Goal: Connect with others: Connect with other users

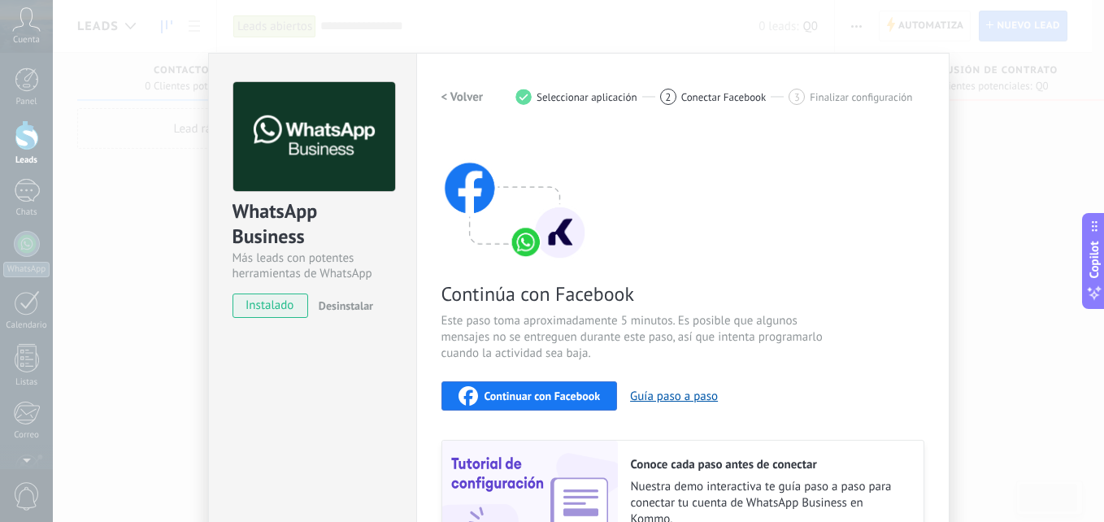
scroll to position [181, 0]
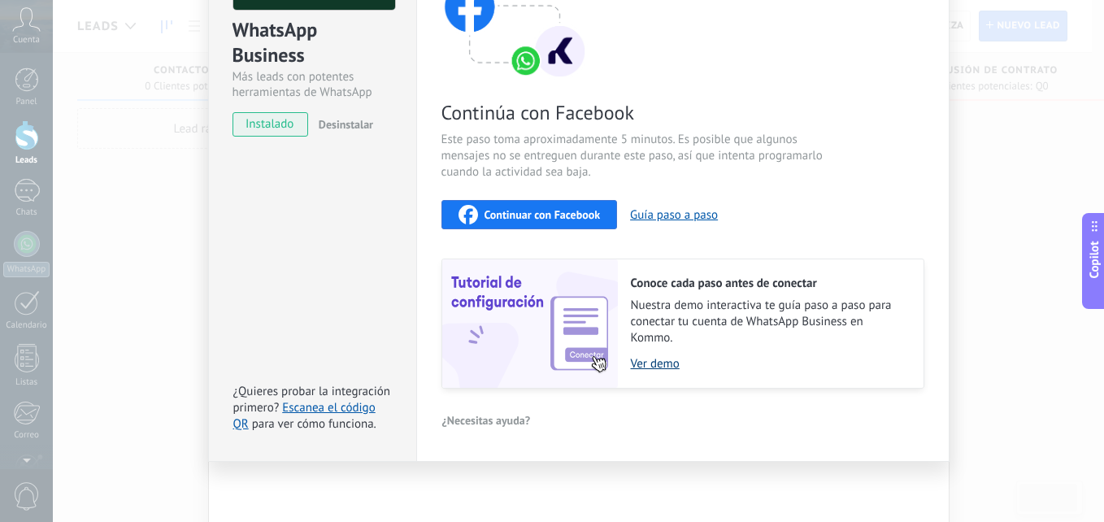
click at [664, 368] on link "Ver demo" at bounding box center [769, 363] width 276 height 15
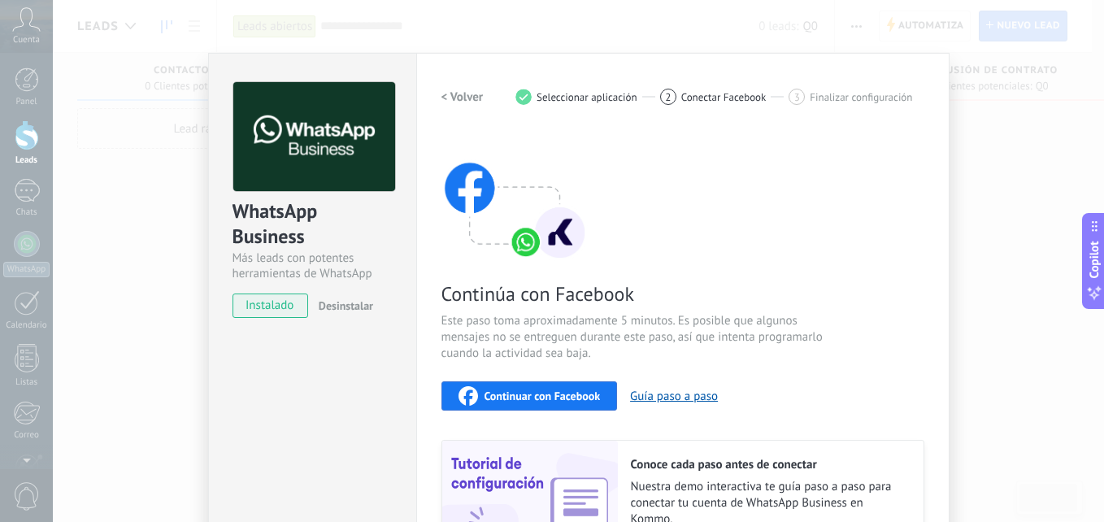
scroll to position [163, 0]
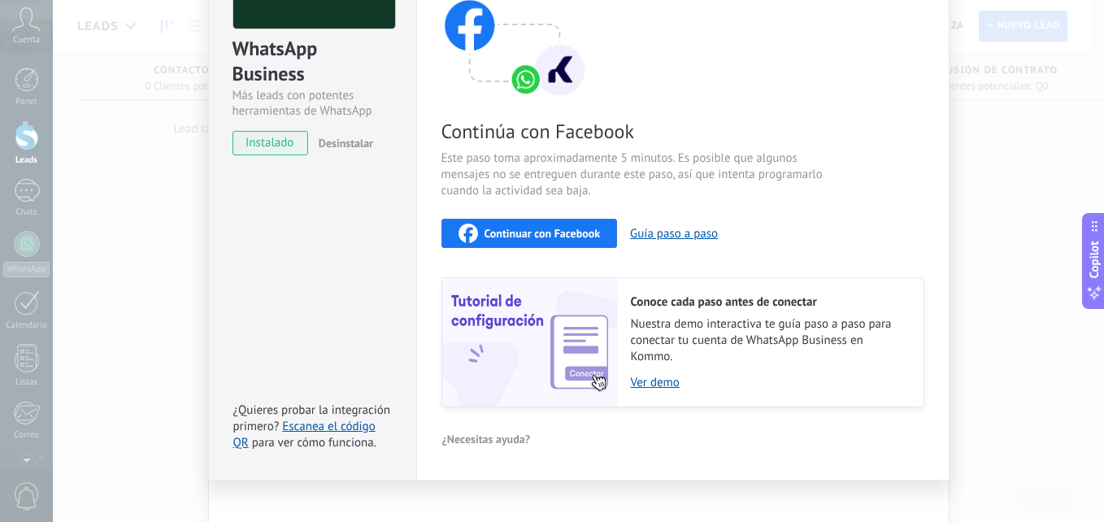
click at [561, 230] on span "Continuar con Facebook" at bounding box center [543, 233] width 116 height 11
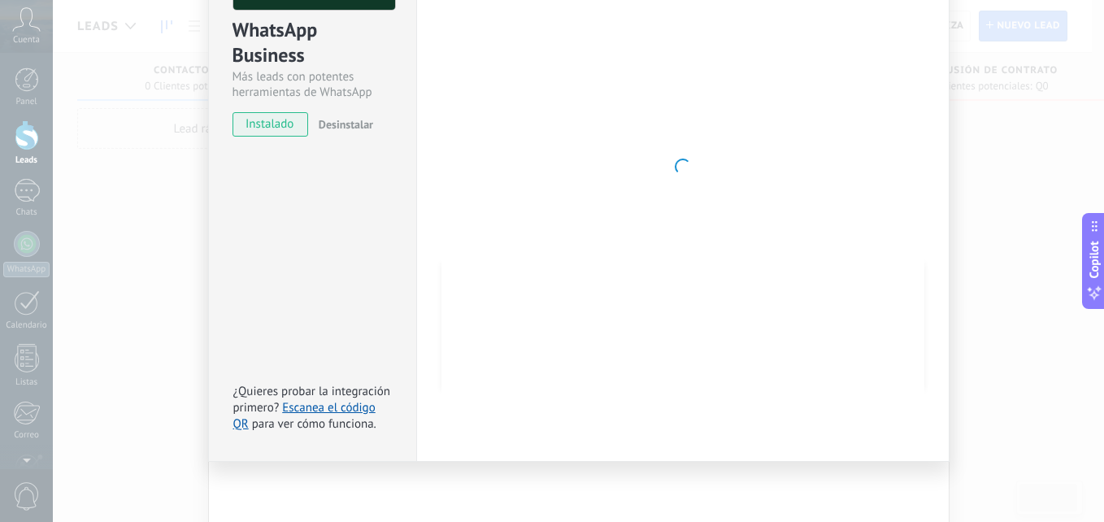
scroll to position [0, 0]
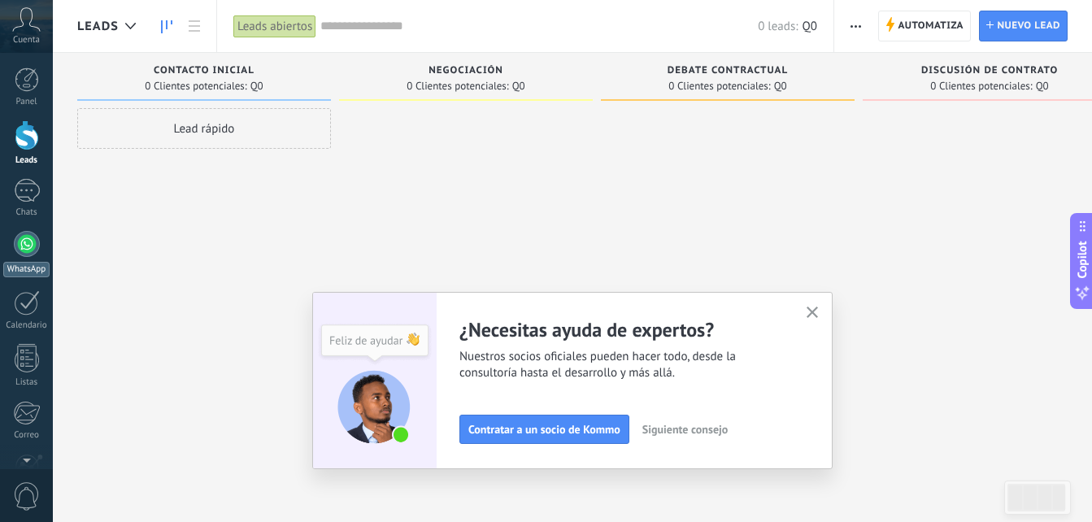
click at [24, 234] on div at bounding box center [27, 244] width 26 height 26
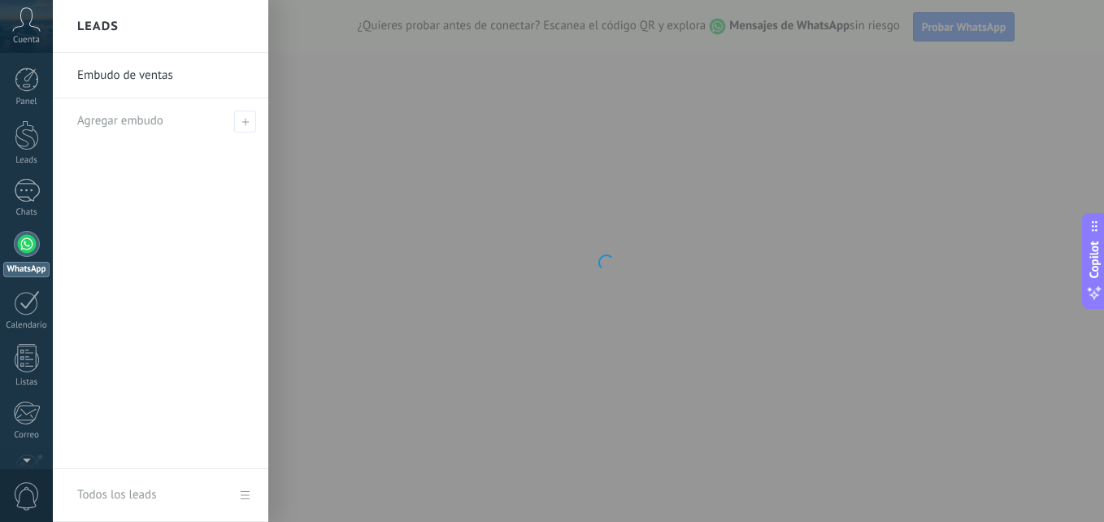
click at [160, 86] on link "Embudo de ventas" at bounding box center [164, 76] width 175 height 46
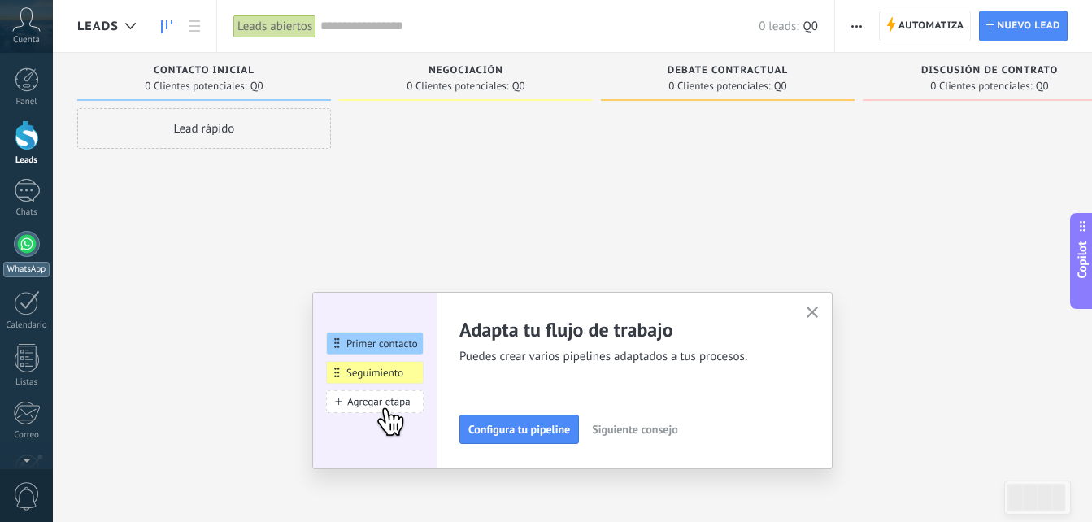
click at [24, 250] on div at bounding box center [27, 244] width 26 height 26
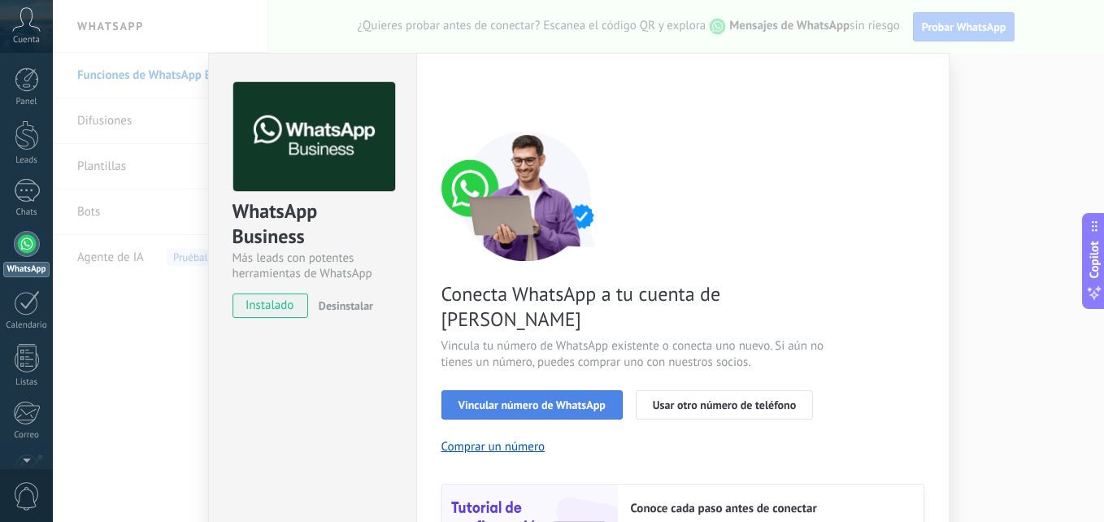
click at [488, 399] on span "Vincular número de WhatsApp" at bounding box center [532, 404] width 147 height 11
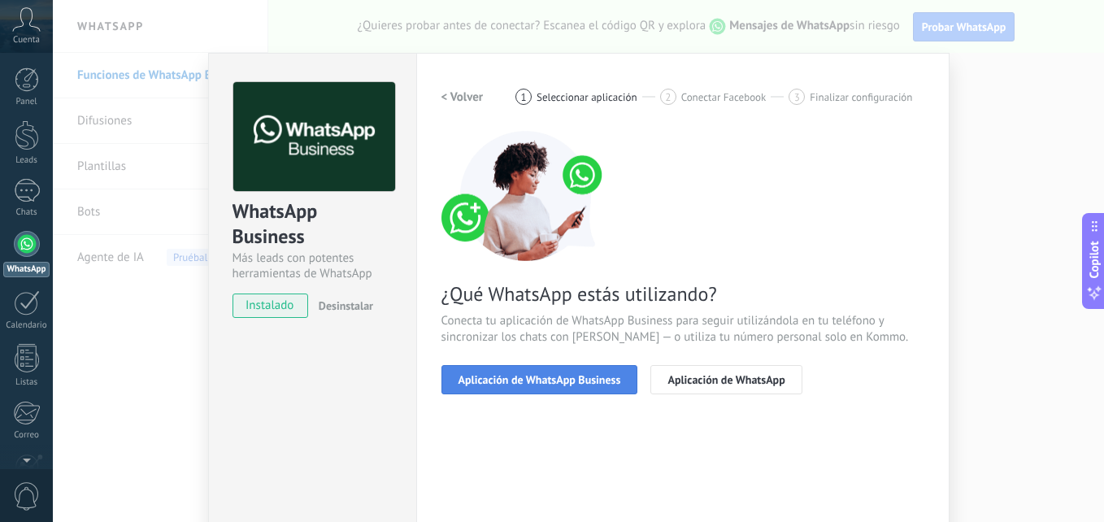
click at [497, 367] on button "Aplicación de WhatsApp Business" at bounding box center [540, 379] width 197 height 29
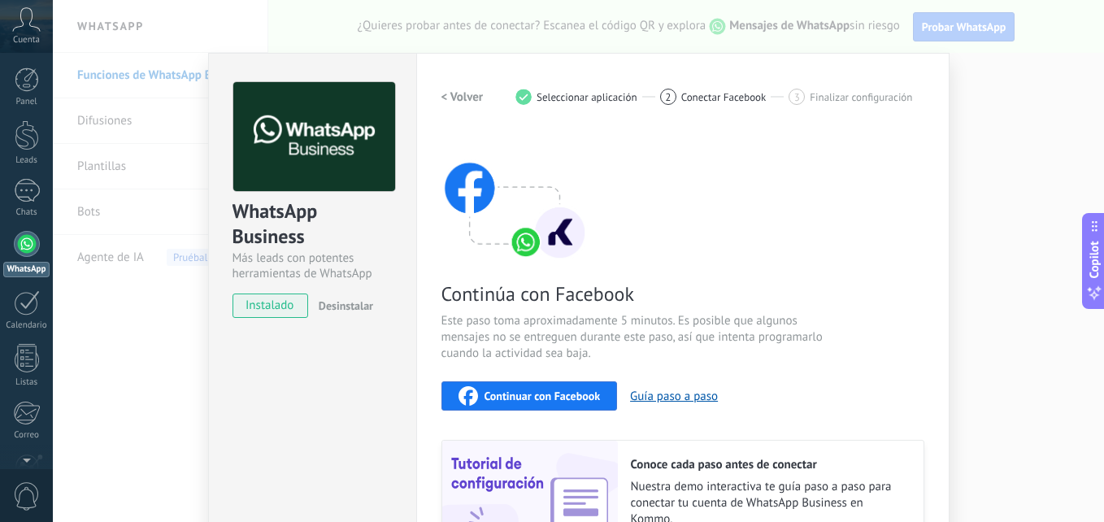
click at [527, 385] on button "Continuar con Facebook" at bounding box center [530, 395] width 176 height 29
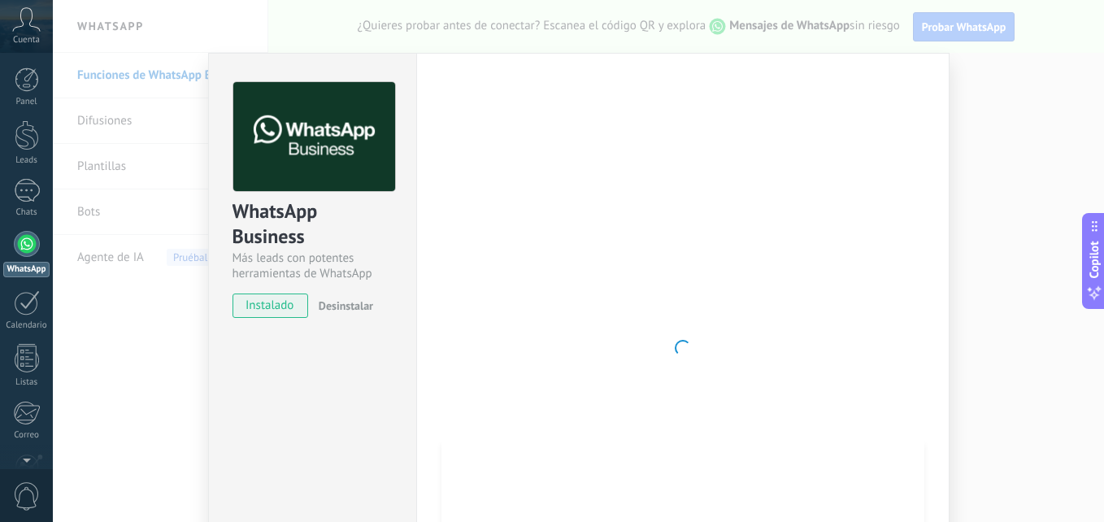
click at [321, 245] on div "WhatsApp Business" at bounding box center [313, 224] width 160 height 52
click at [303, 163] on img at bounding box center [314, 137] width 162 height 110
